Goal: Task Accomplishment & Management: Use online tool/utility

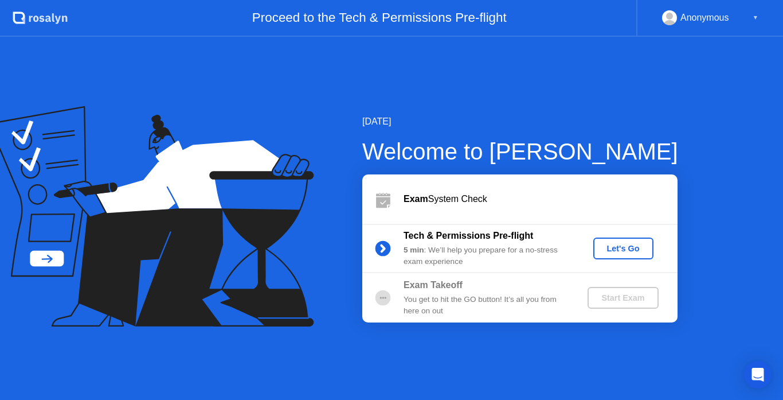
click at [621, 249] on div "Let's Go" at bounding box center [623, 248] width 51 height 9
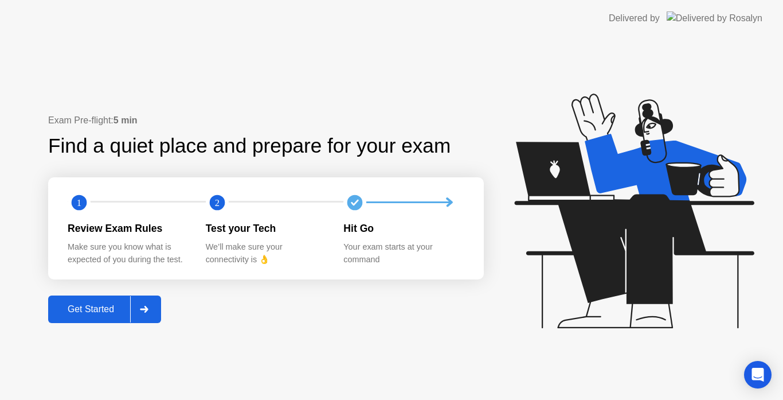
click at [104, 304] on div "Get Started" at bounding box center [91, 309] width 79 height 10
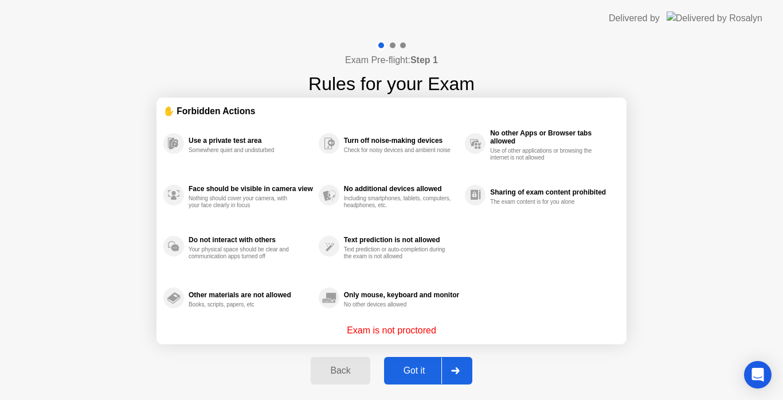
click at [420, 363] on button "Got it" at bounding box center [428, 371] width 88 height 28
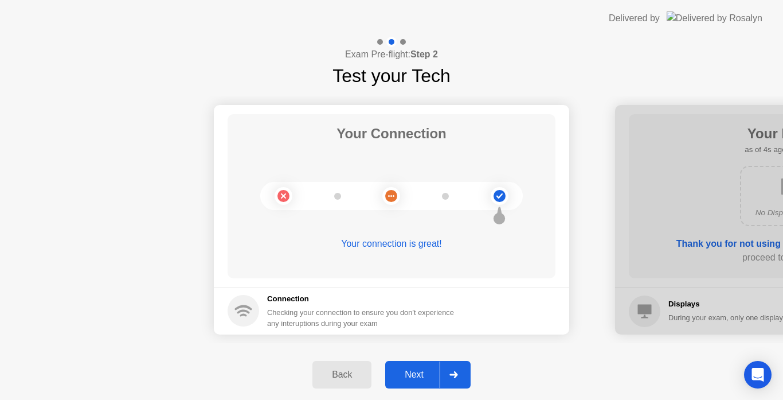
click at [410, 370] on div "Next" at bounding box center [414, 374] width 51 height 10
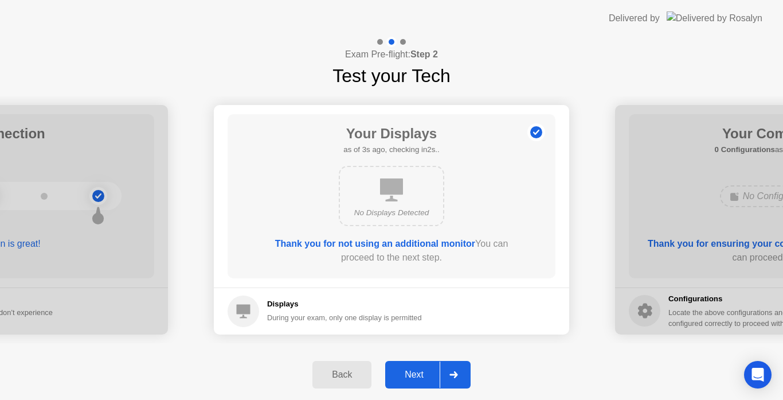
click at [410, 370] on div "Next" at bounding box center [414, 374] width 51 height 10
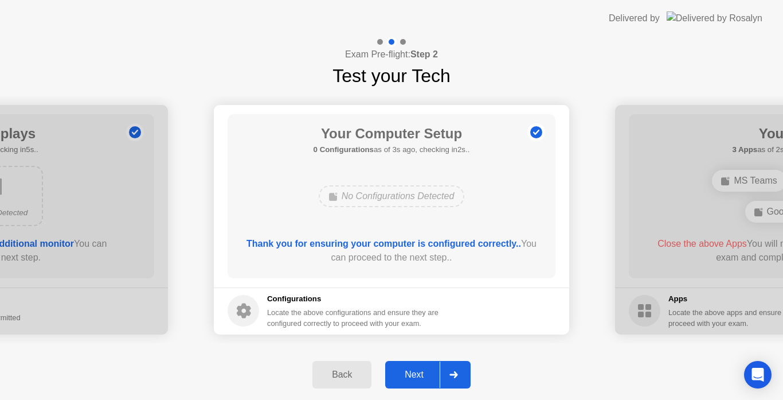
click at [410, 370] on div "Next" at bounding box center [414, 374] width 51 height 10
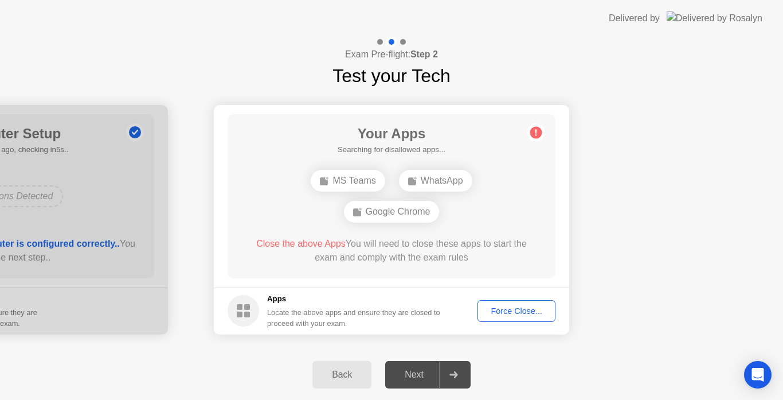
click at [499, 308] on div "Force Close..." at bounding box center [516, 310] width 70 height 9
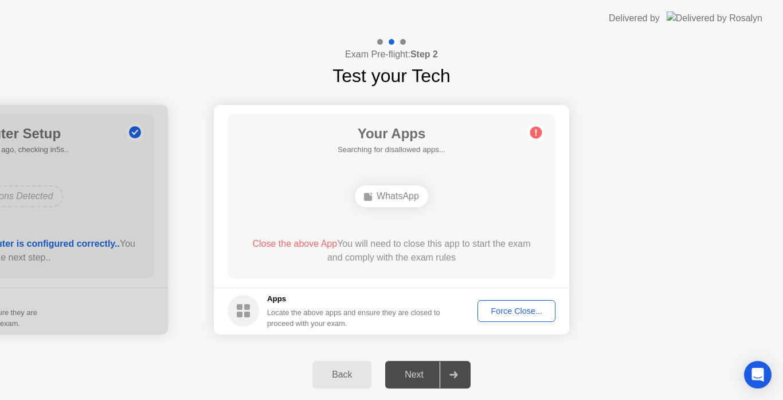
click at [518, 311] on div "Force Close..." at bounding box center [516, 310] width 70 height 9
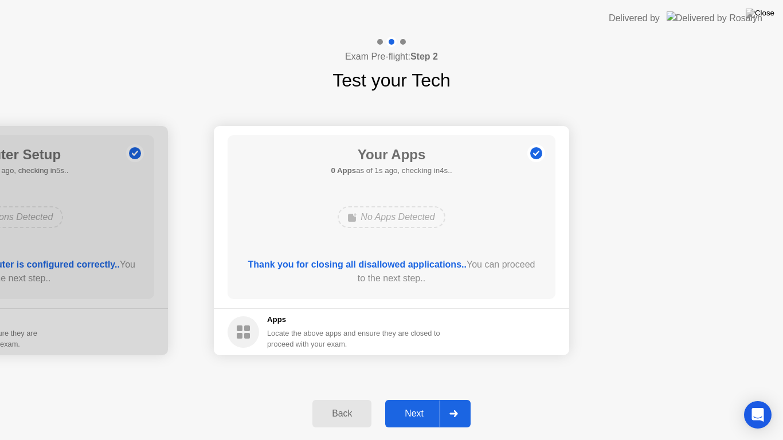
click at [417, 399] on div "Next" at bounding box center [414, 414] width 51 height 10
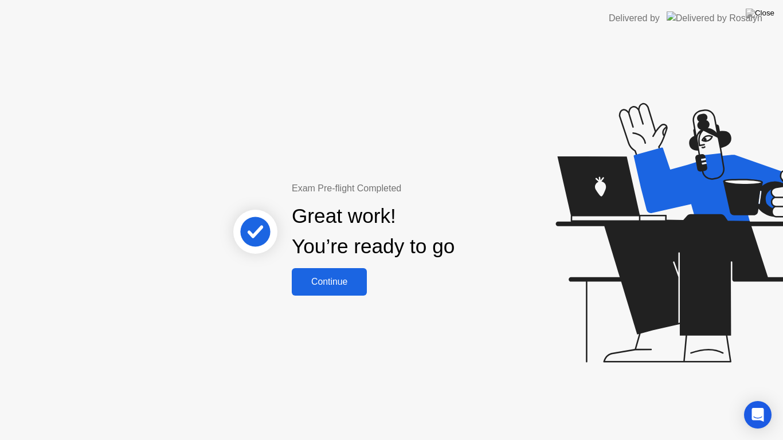
click at [347, 277] on div "Continue" at bounding box center [329, 282] width 68 height 10
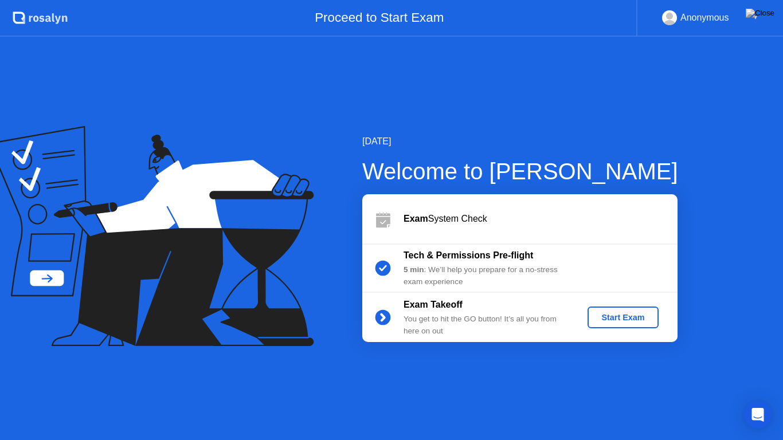
click at [615, 320] on div "Start Exam" at bounding box center [622, 317] width 61 height 9
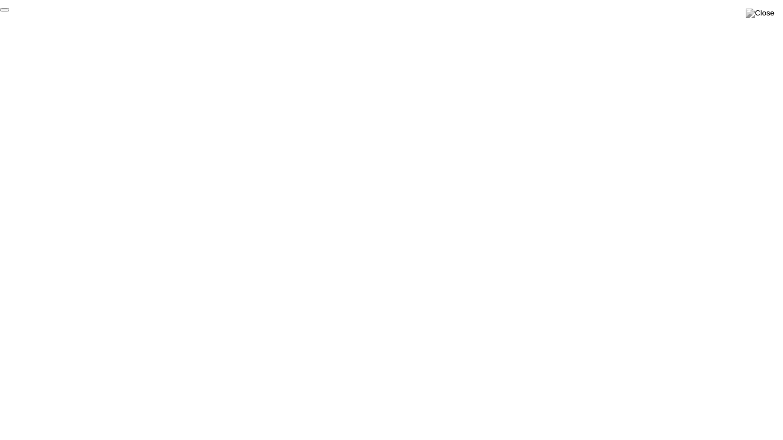
click div "End Proctoring Session"
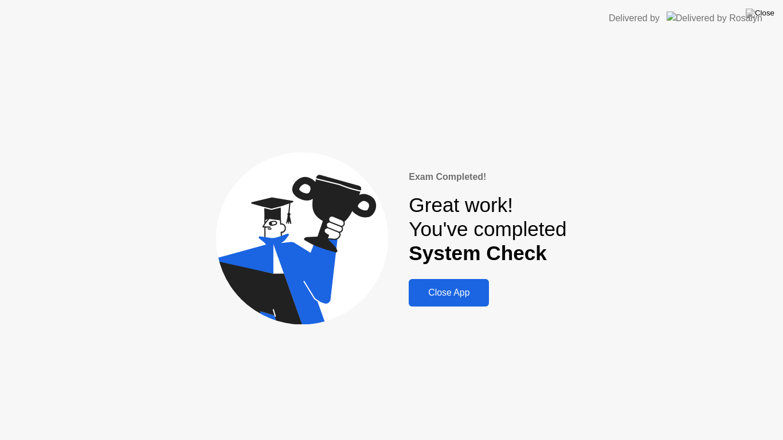
click at [432, 291] on div "Close App" at bounding box center [448, 293] width 73 height 10
